Goal: Communication & Community: Answer question/provide support

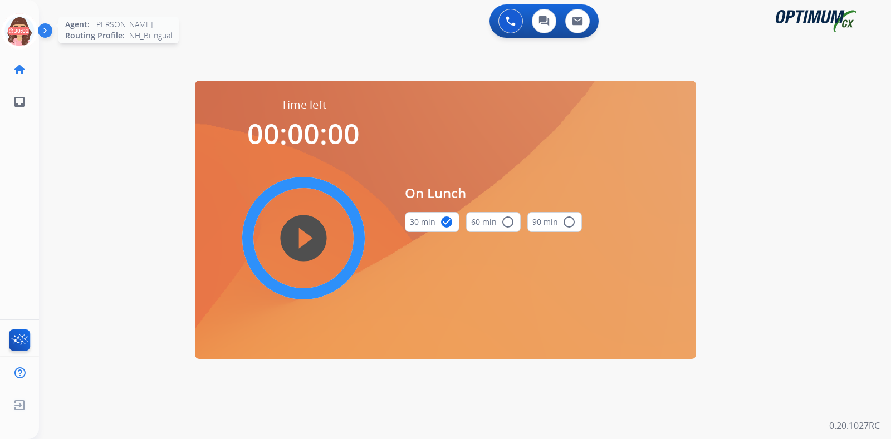
click at [16, 36] on icon at bounding box center [20, 31] width 36 height 36
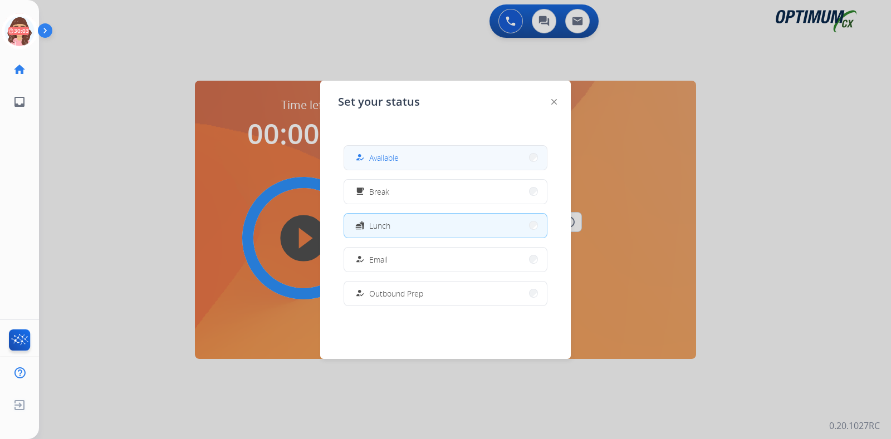
click at [450, 160] on button "how_to_reg Available" at bounding box center [445, 158] width 203 height 24
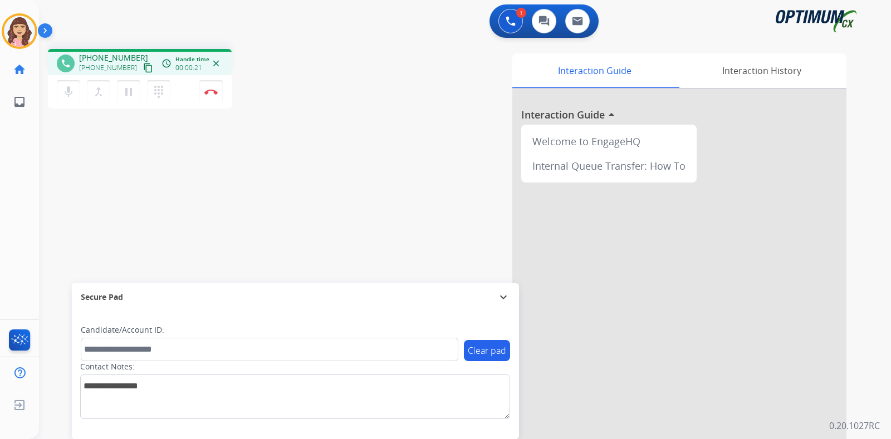
click at [143, 65] on mat-icon "content_copy" at bounding box center [148, 68] width 10 height 10
click at [212, 91] on img at bounding box center [210, 92] width 13 height 6
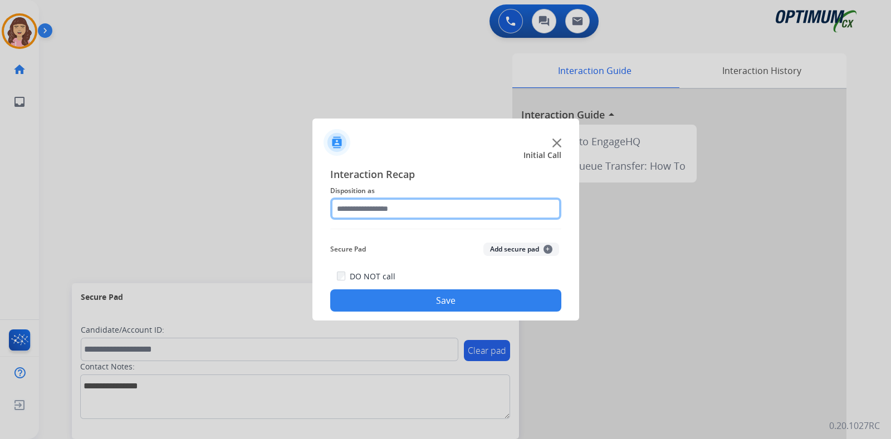
click at [393, 214] on input "text" at bounding box center [445, 209] width 231 height 22
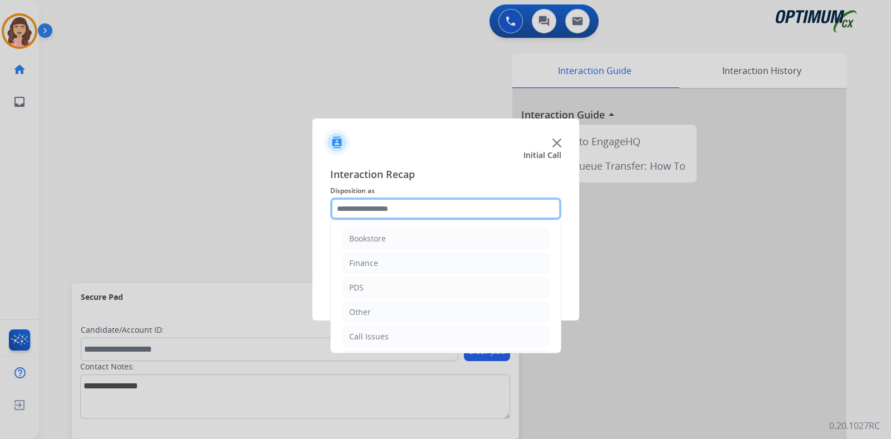
scroll to position [74, 0]
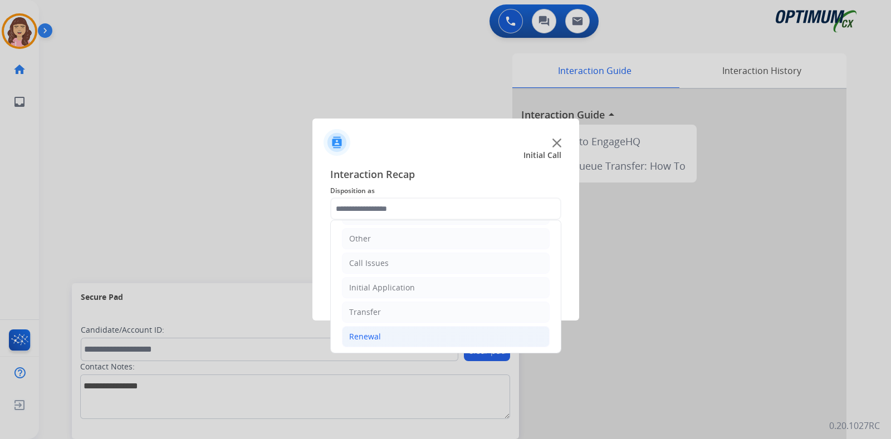
click at [372, 339] on div "Renewal" at bounding box center [365, 336] width 32 height 11
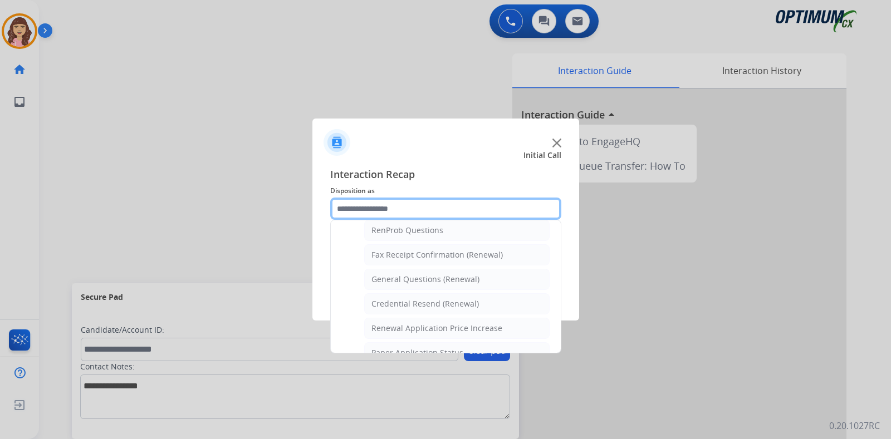
scroll to position [287, 0]
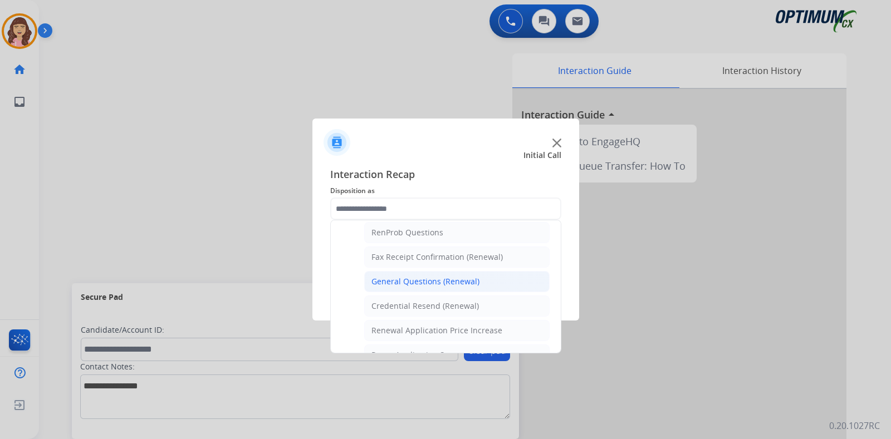
click at [422, 276] on div "General Questions (Renewal)" at bounding box center [426, 281] width 108 height 11
type input "**********"
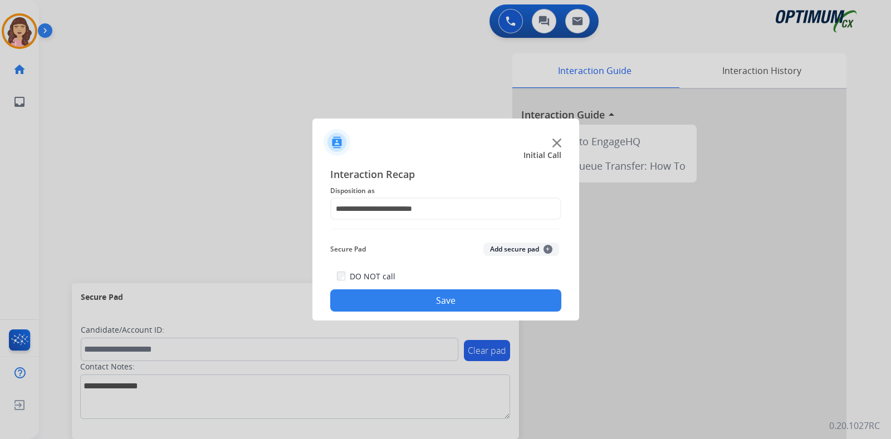
click at [425, 307] on button "Save" at bounding box center [445, 301] width 231 height 22
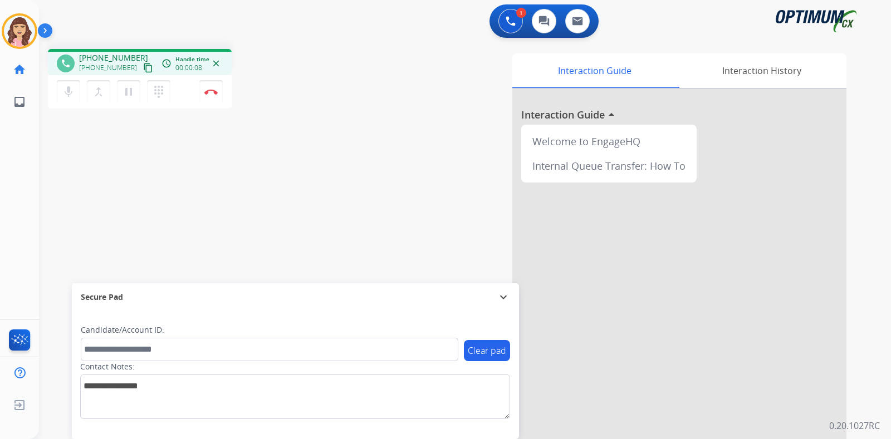
click at [143, 67] on mat-icon "content_copy" at bounding box center [148, 68] width 10 height 10
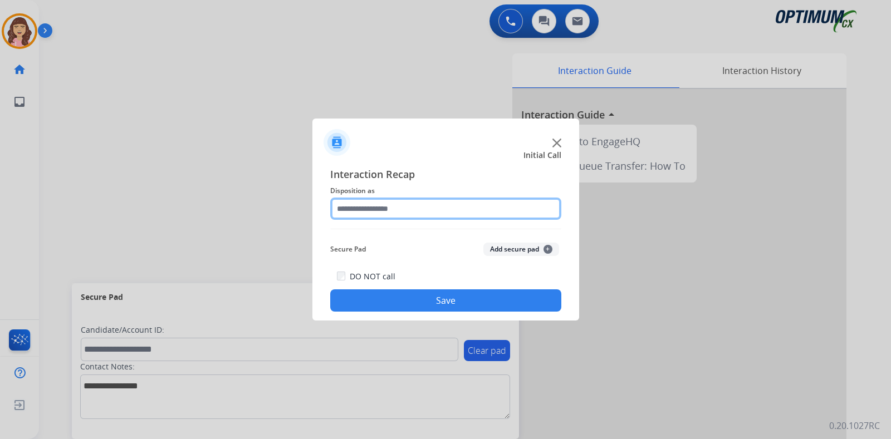
click at [390, 212] on input "text" at bounding box center [445, 209] width 231 height 22
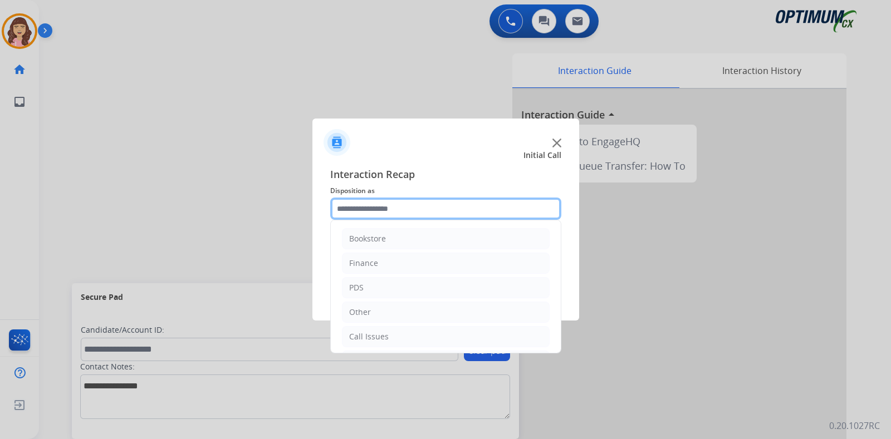
scroll to position [74, 0]
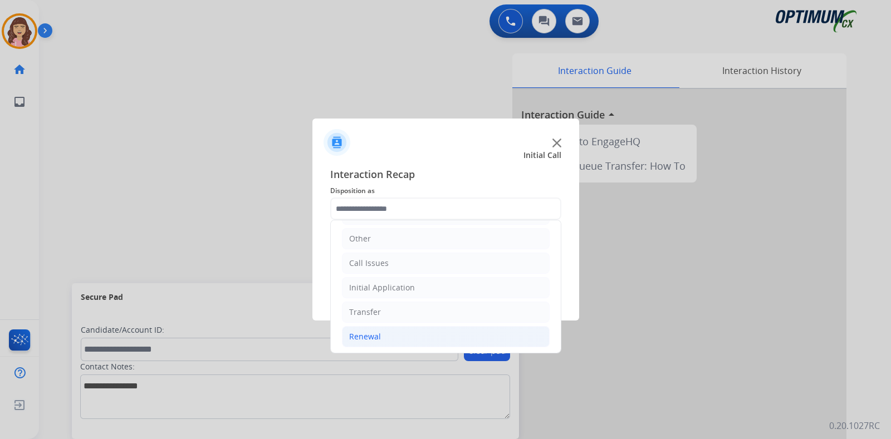
click at [370, 338] on div "Renewal" at bounding box center [365, 336] width 32 height 11
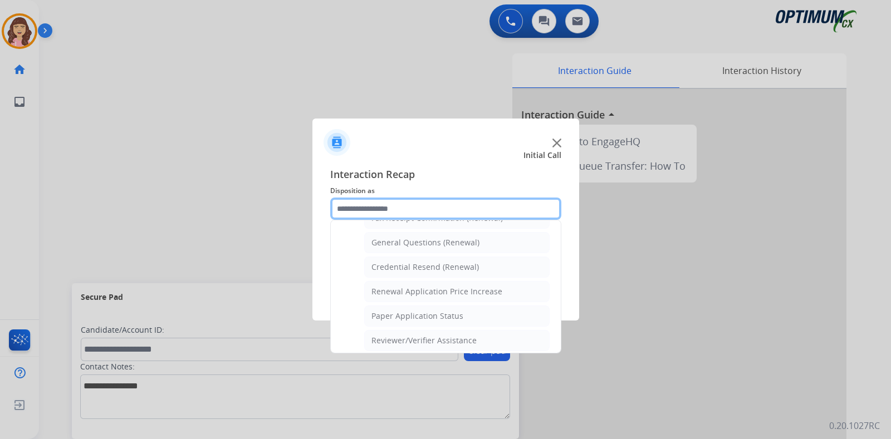
scroll to position [317, 0]
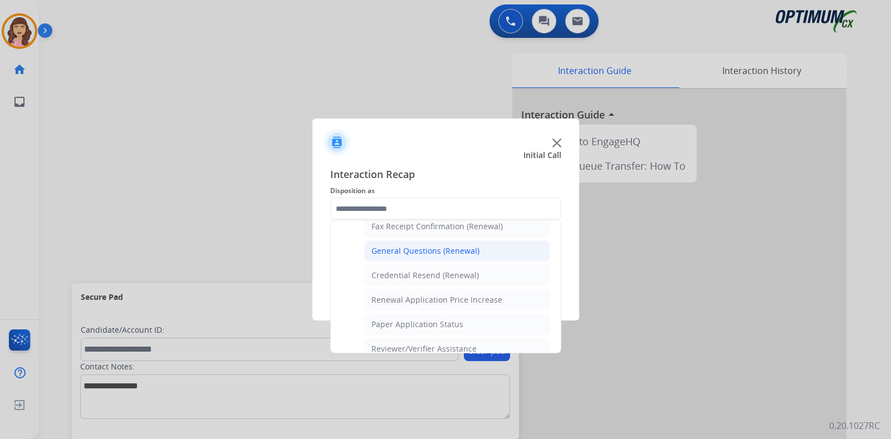
click at [455, 248] on div "General Questions (Renewal)" at bounding box center [426, 251] width 108 height 11
type input "**********"
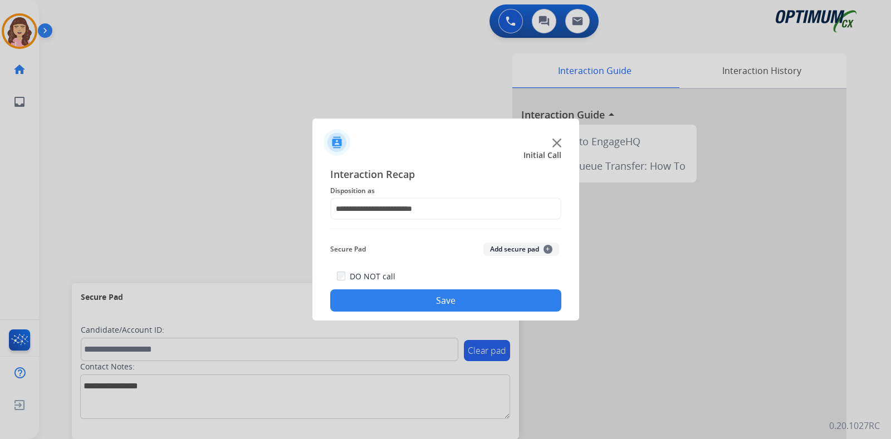
click at [434, 293] on button "Save" at bounding box center [445, 301] width 231 height 22
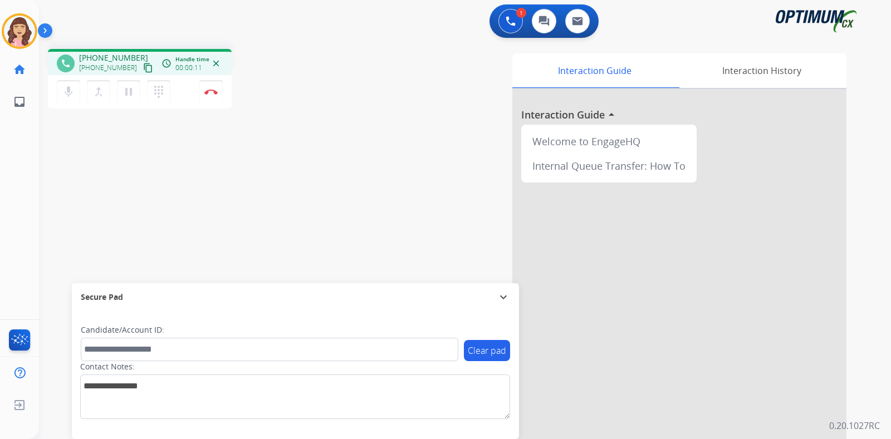
click at [143, 69] on mat-icon "content_copy" at bounding box center [148, 68] width 10 height 10
click at [164, 242] on div "phone [PHONE_NUMBER] [PHONE_NUMBER] content_copy access_time Call metrics Queue…" at bounding box center [451, 272] width 825 height 465
click at [250, 220] on div "phone [PHONE_NUMBER] [PHONE_NUMBER] content_copy access_time Call metrics Queue…" at bounding box center [451, 272] width 825 height 465
click at [213, 95] on button "Disconnect" at bounding box center [210, 91] width 23 height 23
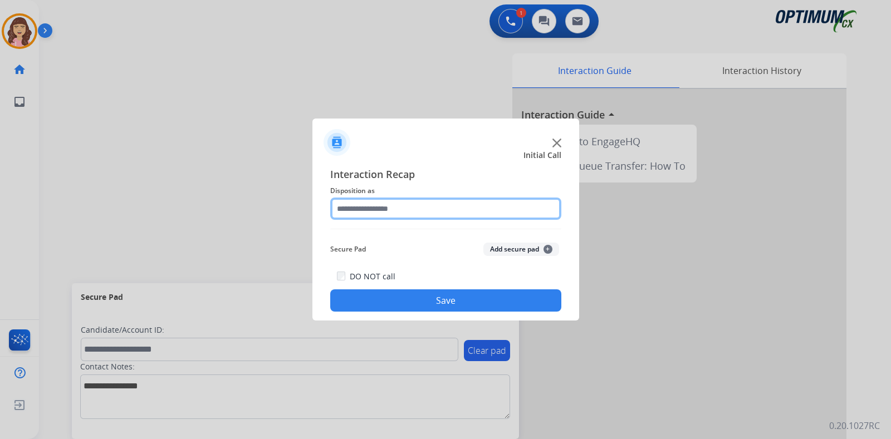
click at [404, 211] on input "text" at bounding box center [445, 209] width 231 height 22
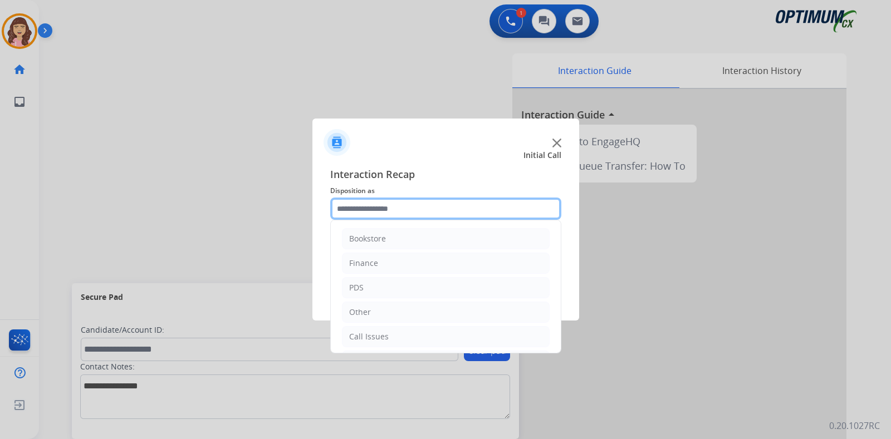
scroll to position [74, 0]
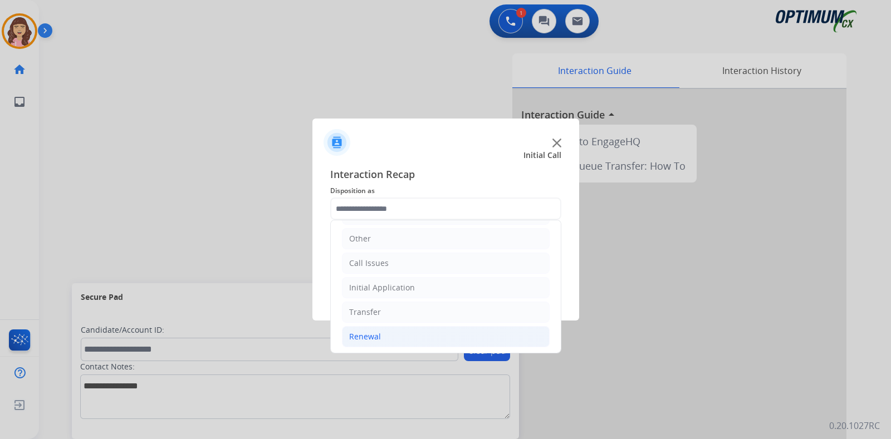
click at [377, 335] on div "Renewal" at bounding box center [365, 336] width 32 height 11
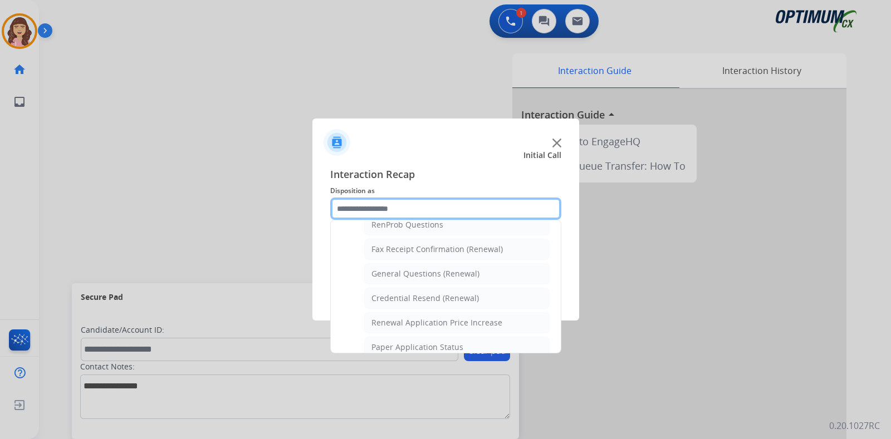
scroll to position [285, 0]
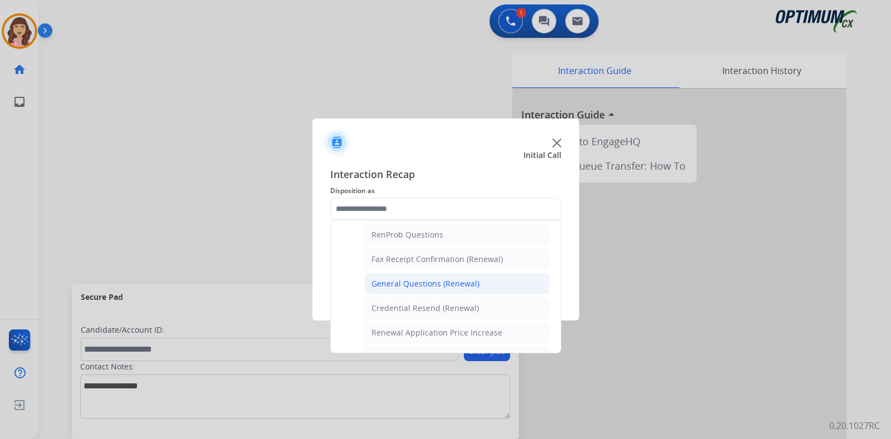
click at [443, 279] on div "General Questions (Renewal)" at bounding box center [426, 284] width 108 height 11
type input "**********"
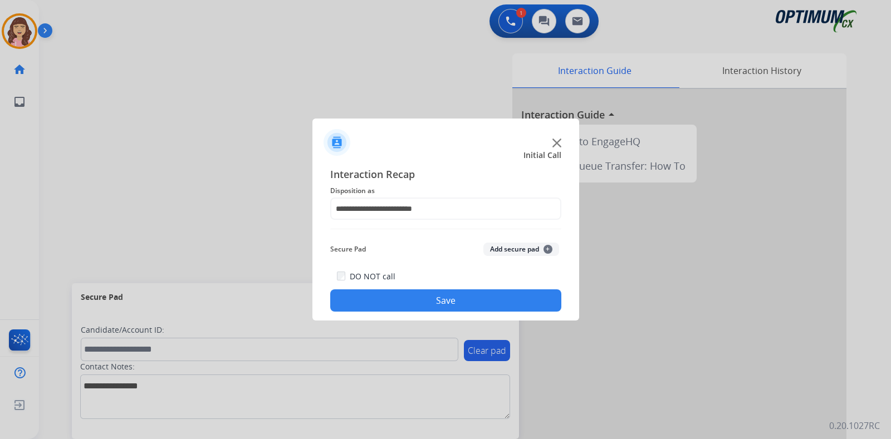
click at [414, 299] on button "Save" at bounding box center [445, 301] width 231 height 22
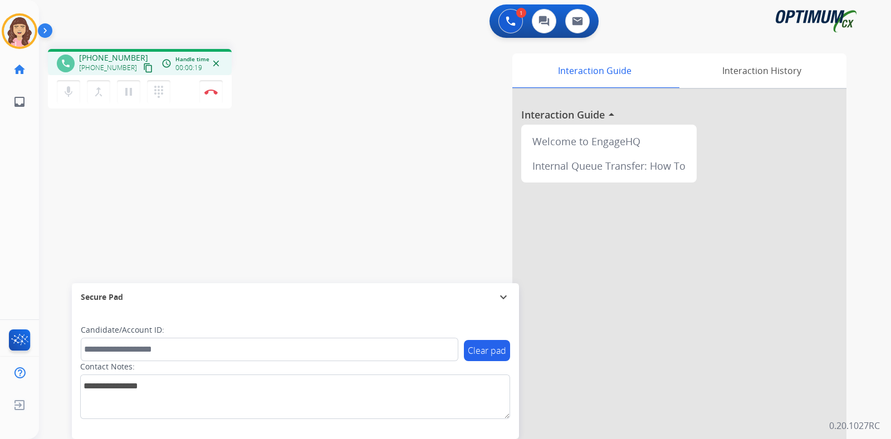
click at [143, 67] on mat-icon "content_copy" at bounding box center [148, 68] width 10 height 10
click at [213, 92] on img at bounding box center [210, 92] width 13 height 6
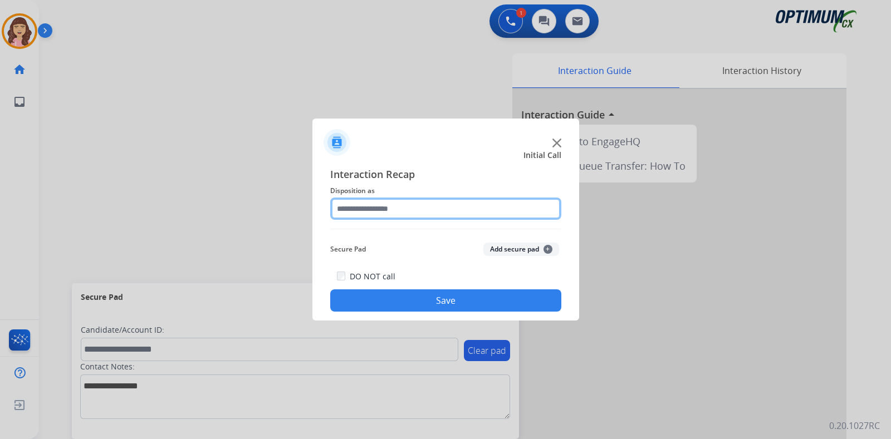
click at [423, 209] on input "text" at bounding box center [445, 209] width 231 height 22
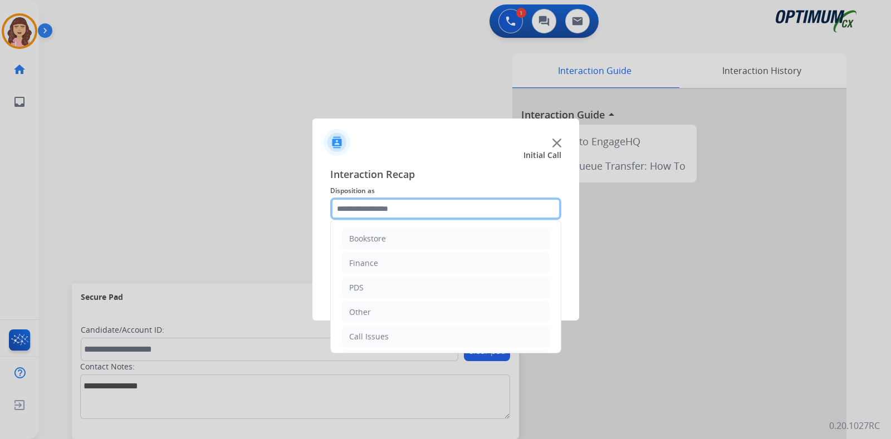
scroll to position [74, 0]
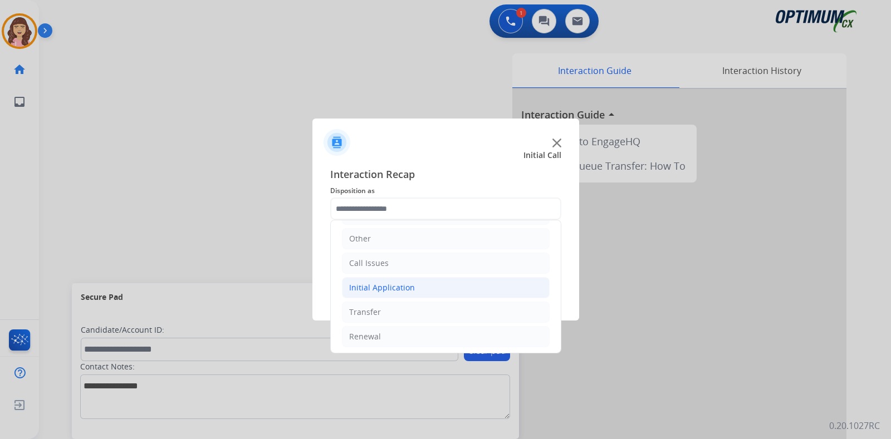
click at [384, 290] on div "Initial Application" at bounding box center [382, 287] width 66 height 11
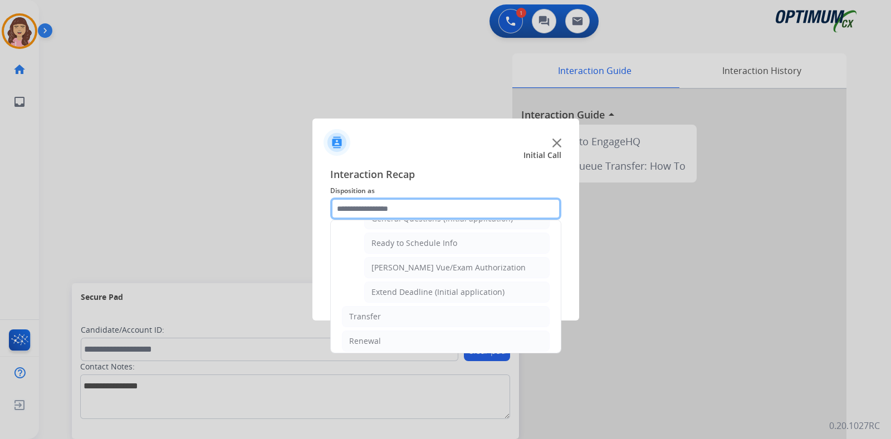
scroll to position [621, 0]
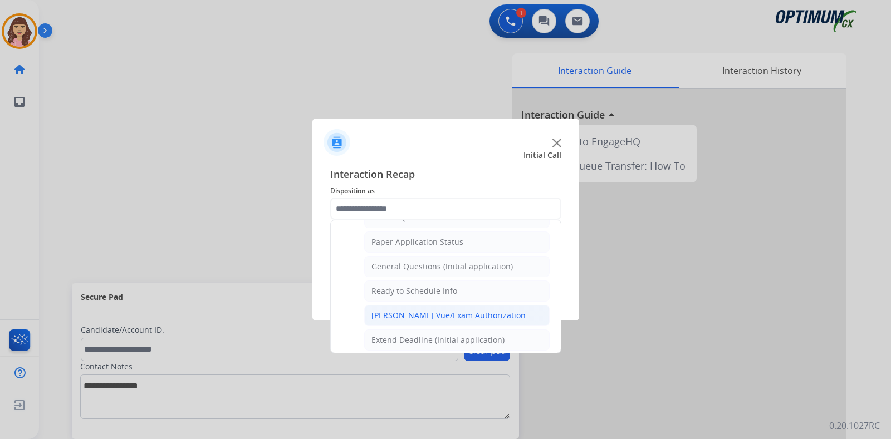
click at [430, 310] on div "[PERSON_NAME] Vue/Exam Authorization" at bounding box center [449, 315] width 154 height 11
type input "**********"
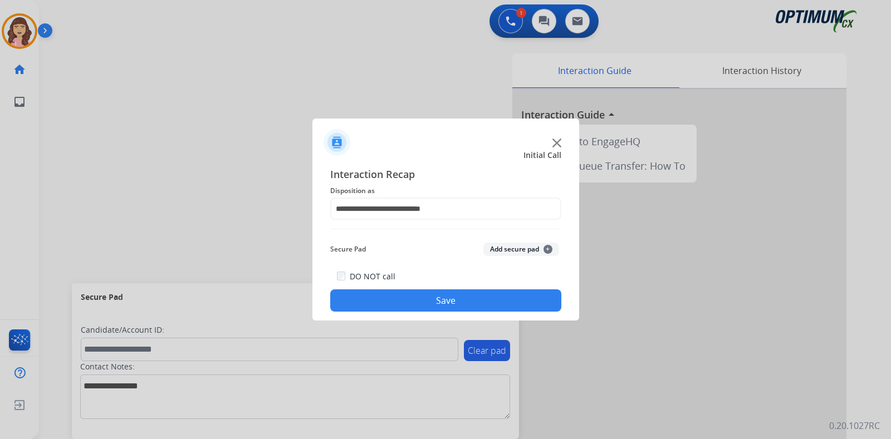
click at [471, 295] on button "Save" at bounding box center [445, 301] width 231 height 22
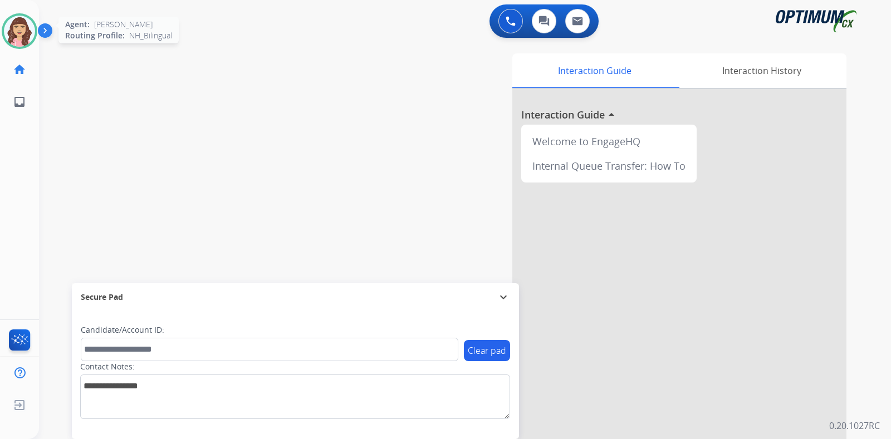
click at [19, 40] on img at bounding box center [19, 31] width 31 height 31
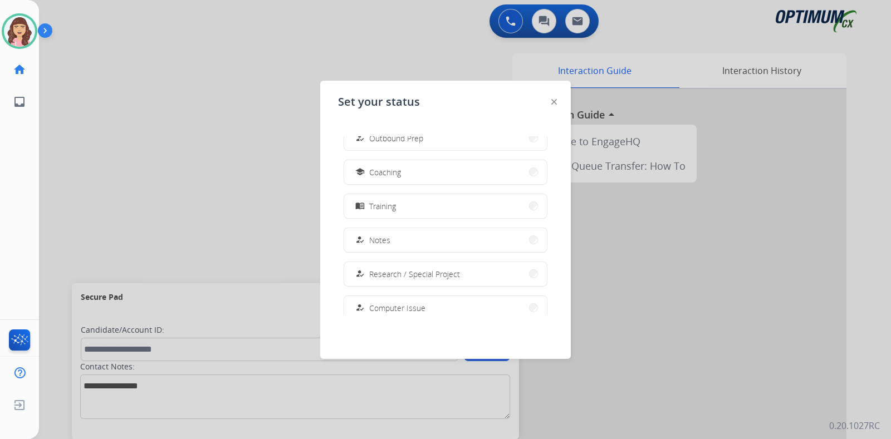
scroll to position [152, 0]
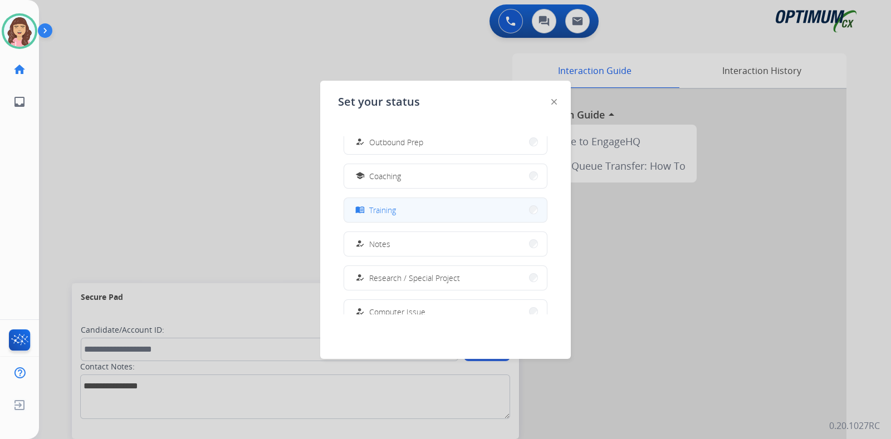
click at [390, 206] on span "Training" at bounding box center [382, 210] width 27 height 12
